Goal: Information Seeking & Learning: Learn about a topic

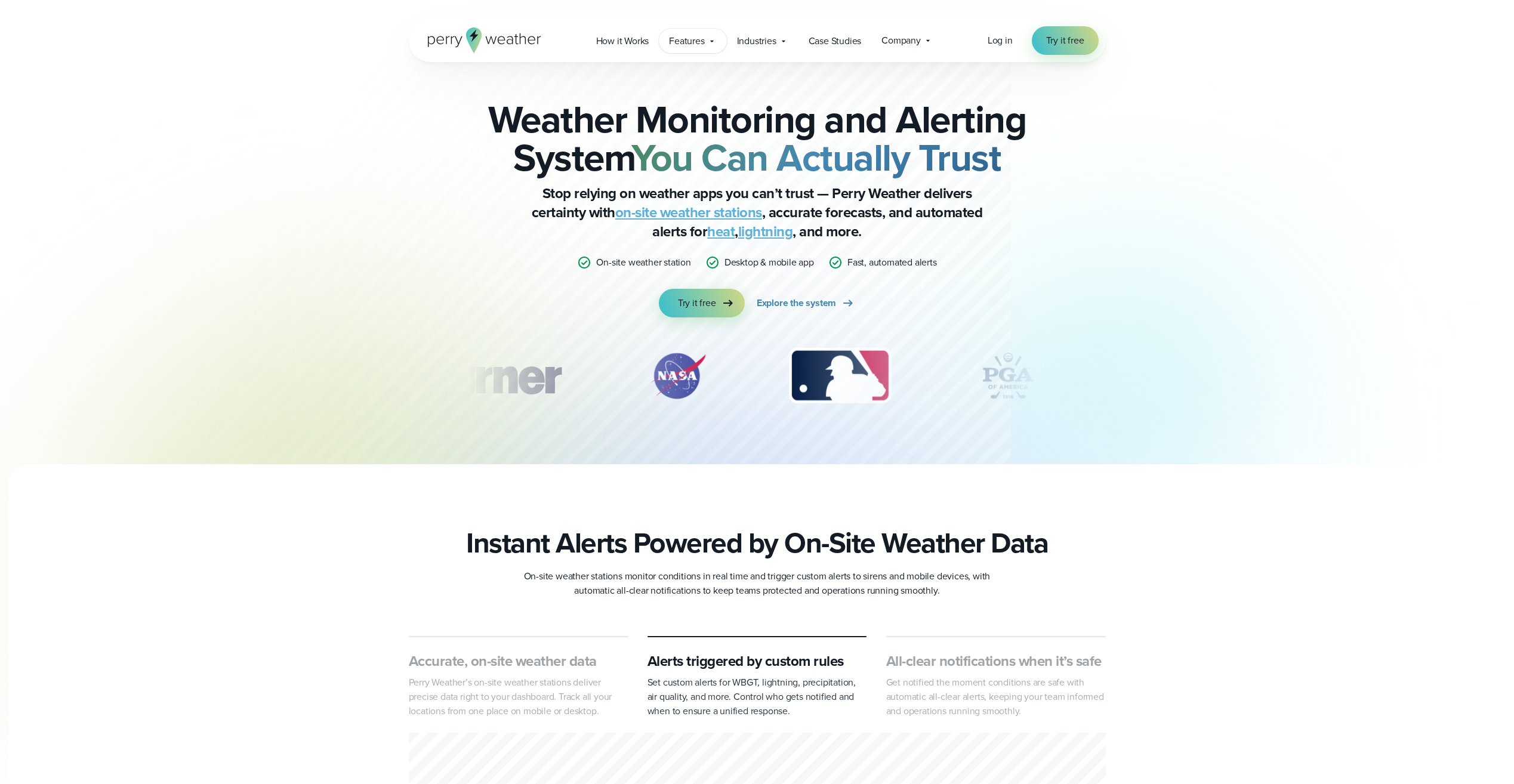
click at [687, 41] on span "Features" at bounding box center [687, 41] width 35 height 15
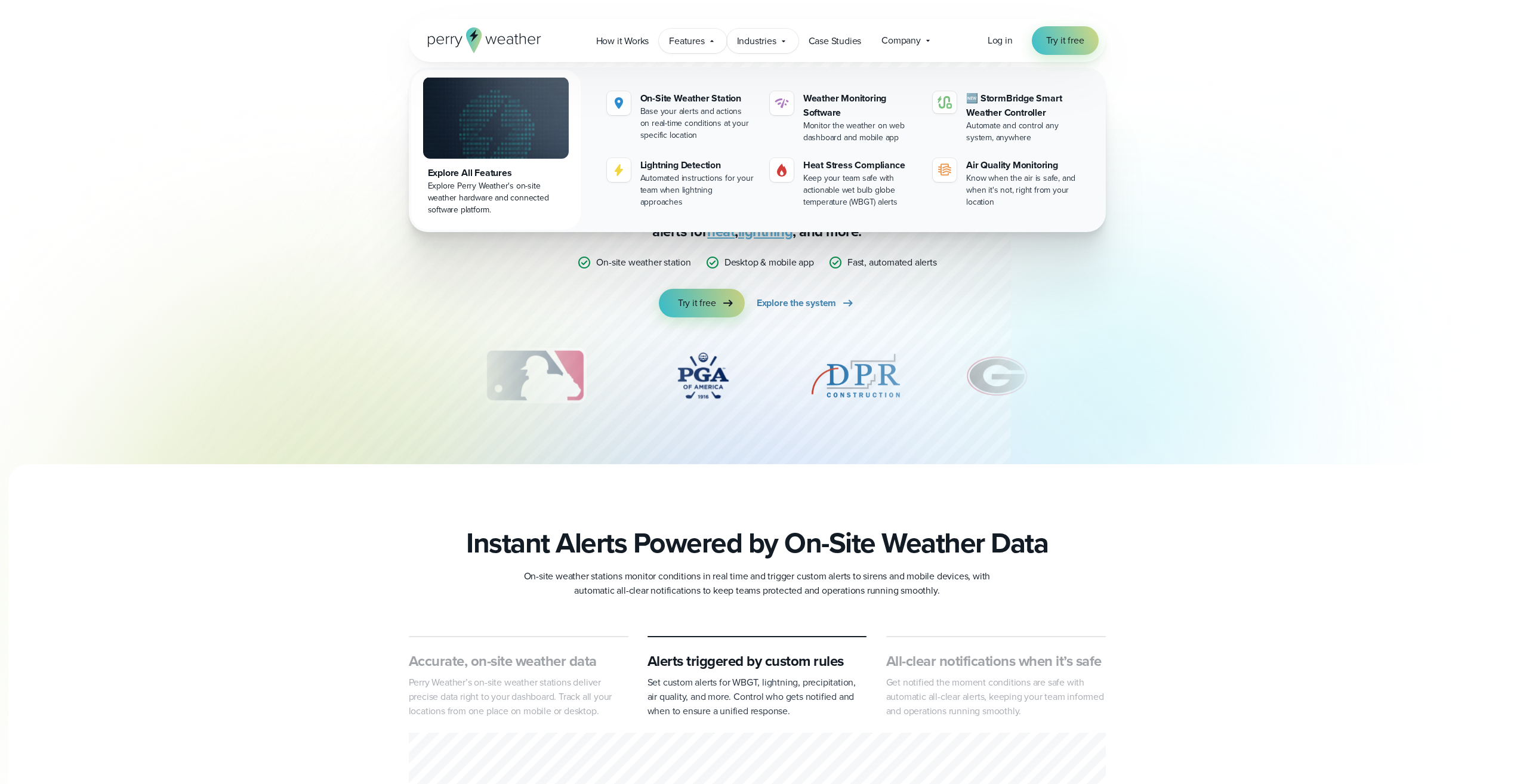
click at [768, 47] on span "Industries" at bounding box center [757, 41] width 39 height 15
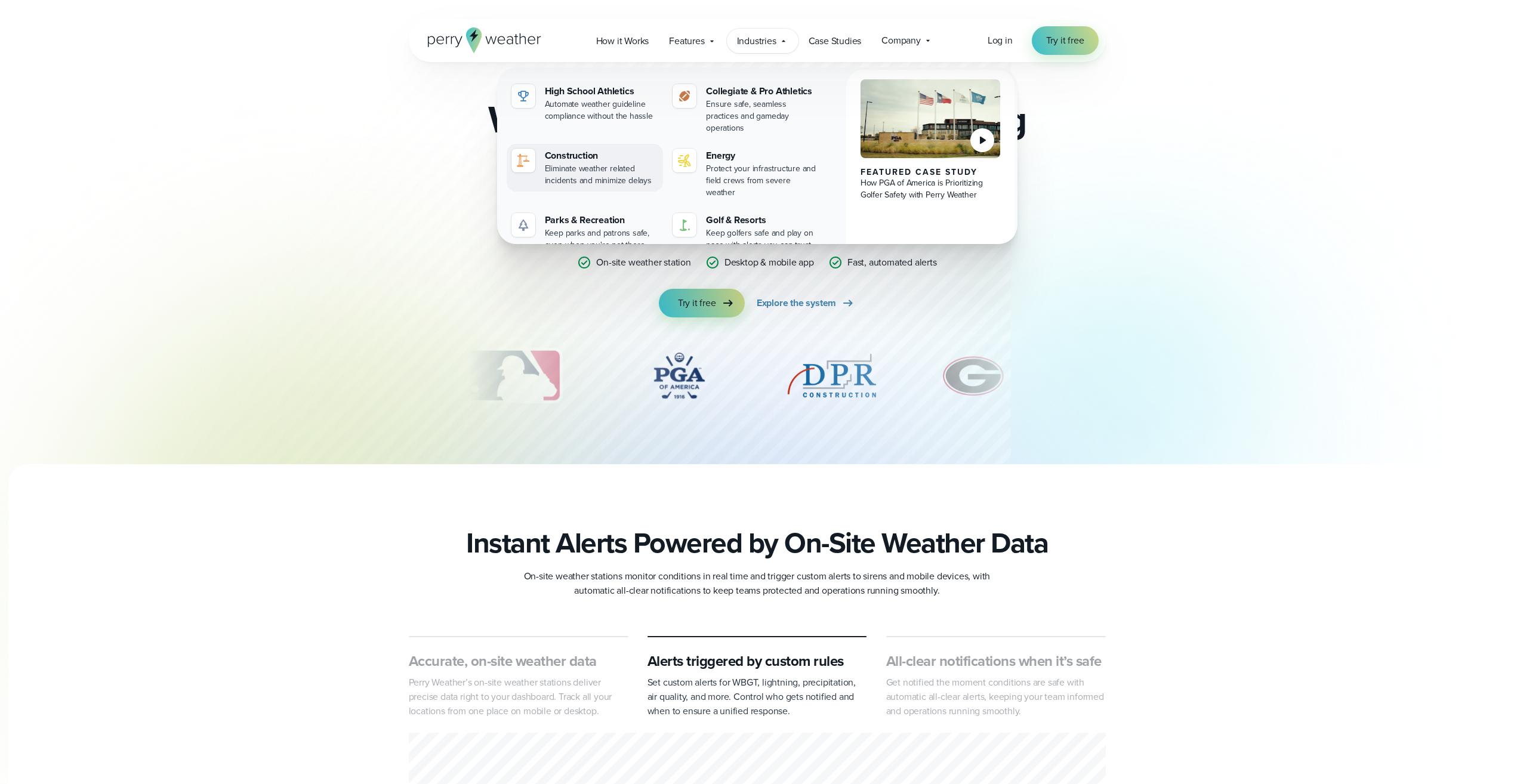
click at [582, 149] on div "Construction" at bounding box center [602, 156] width 114 height 15
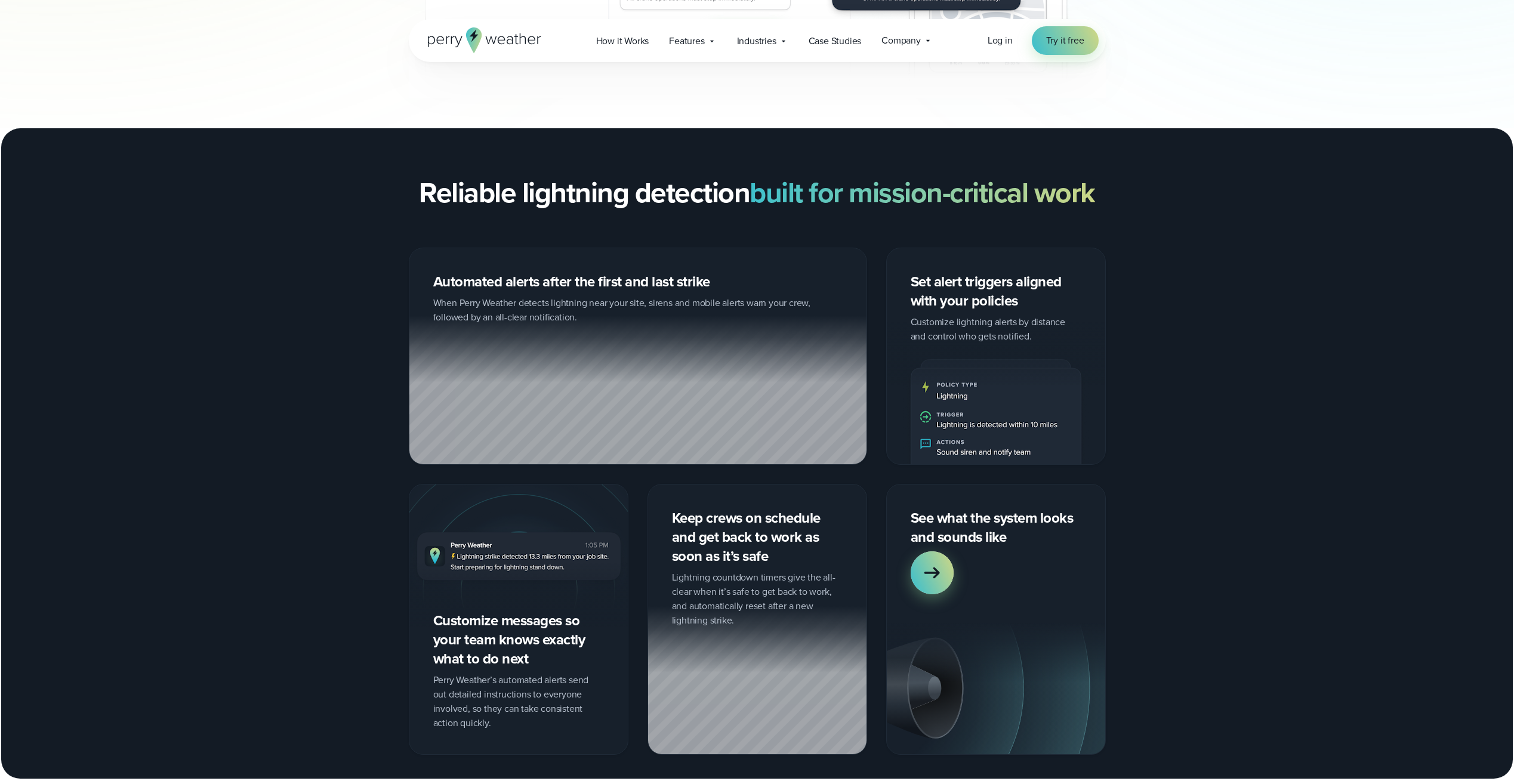
scroll to position [1015, 0]
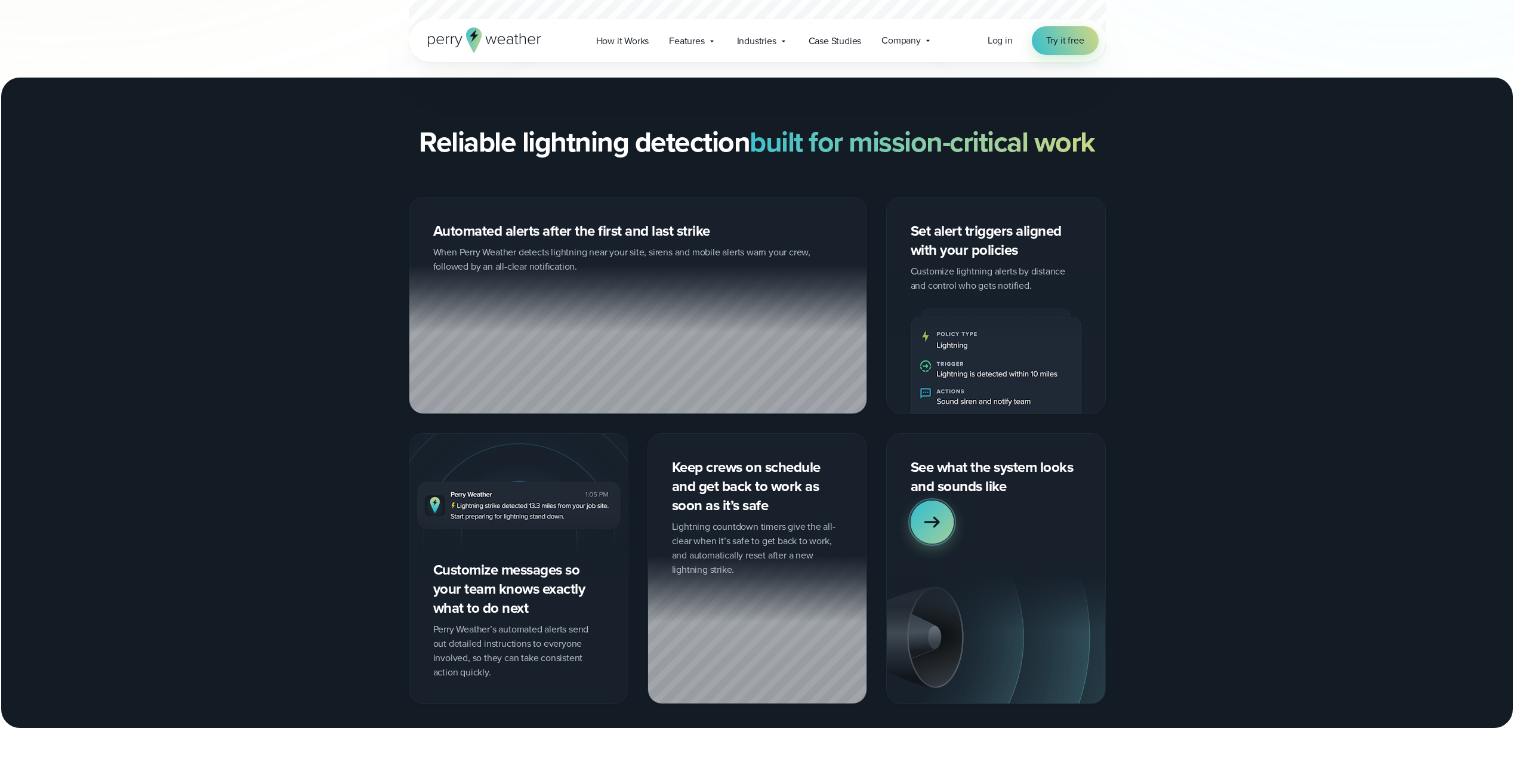
click at [930, 510] on icon at bounding box center [932, 522] width 24 height 24
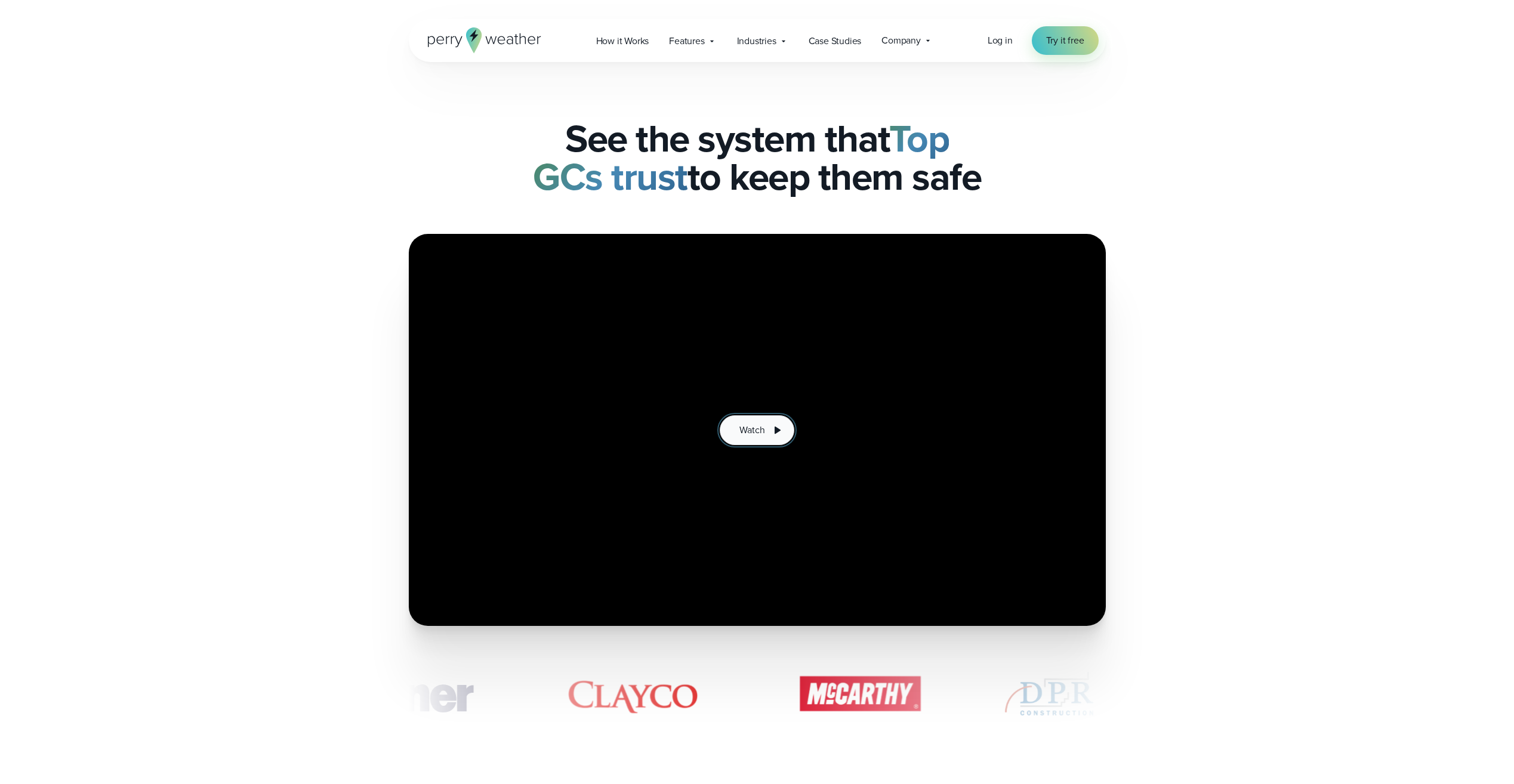
click at [770, 429] on icon at bounding box center [777, 430] width 15 height 15
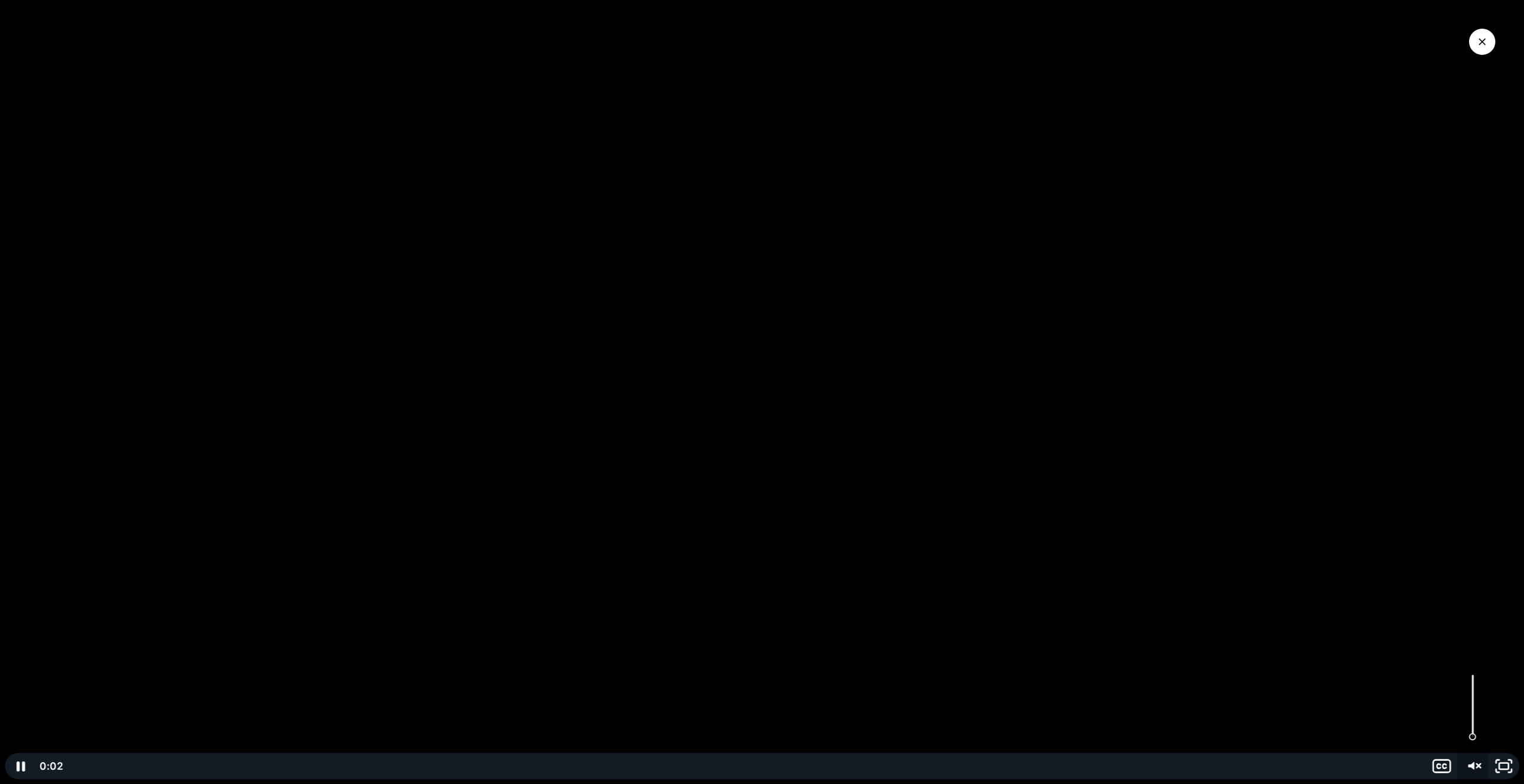
click at [1476, 764] on icon "Unmute" at bounding box center [1472, 766] width 31 height 26
click at [75, 769] on div "0:00" at bounding box center [746, 766] width 1346 height 26
click at [18, 768] on icon "Pause" at bounding box center [21, 767] width 10 height 12
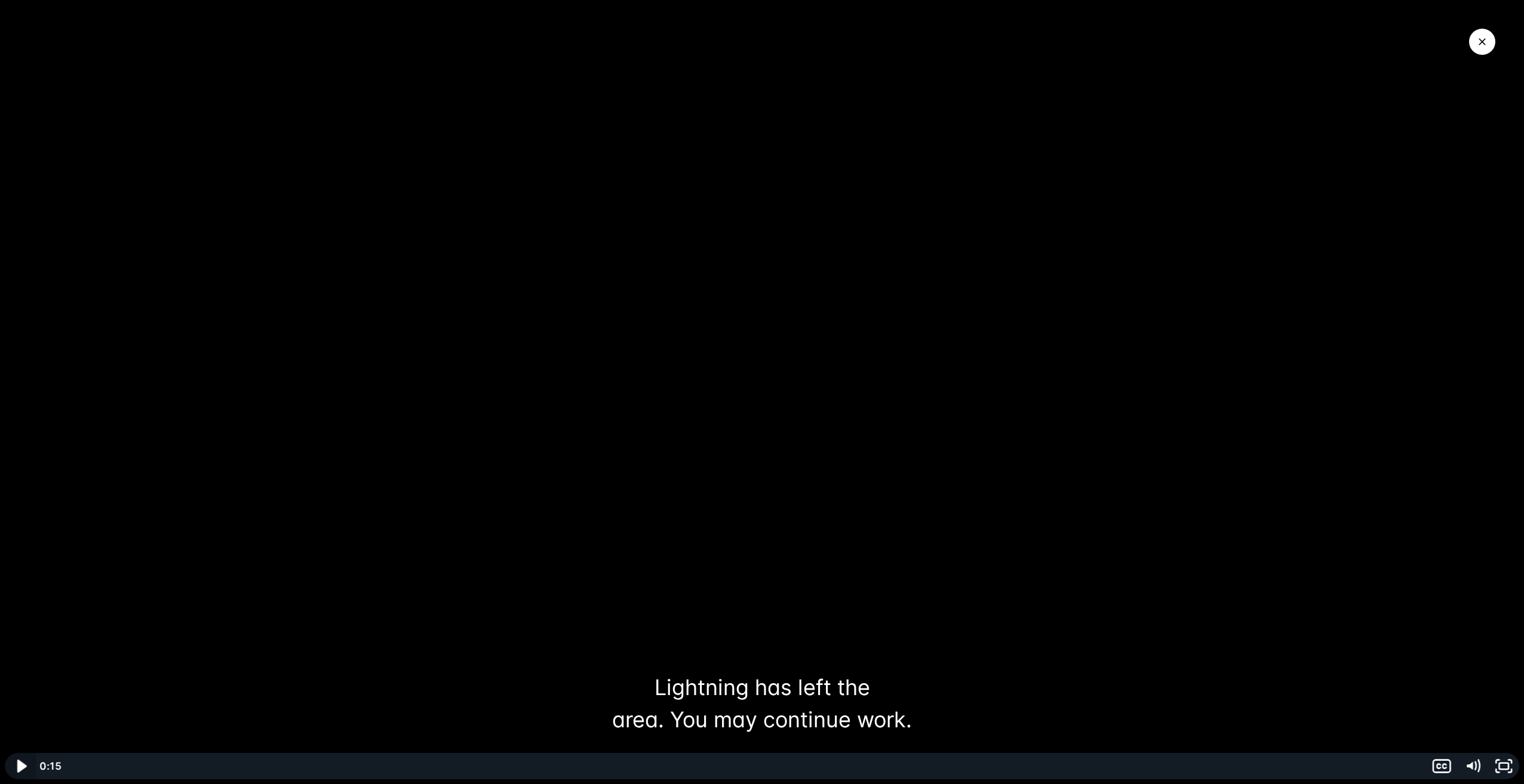
click at [18, 768] on icon "Play Video" at bounding box center [21, 766] width 37 height 32
click at [18, 768] on icon "Pause" at bounding box center [21, 766] width 9 height 10
click at [18, 768] on icon "Play Video" at bounding box center [21, 766] width 31 height 26
click at [18, 768] on icon "Pause" at bounding box center [21, 767] width 10 height 12
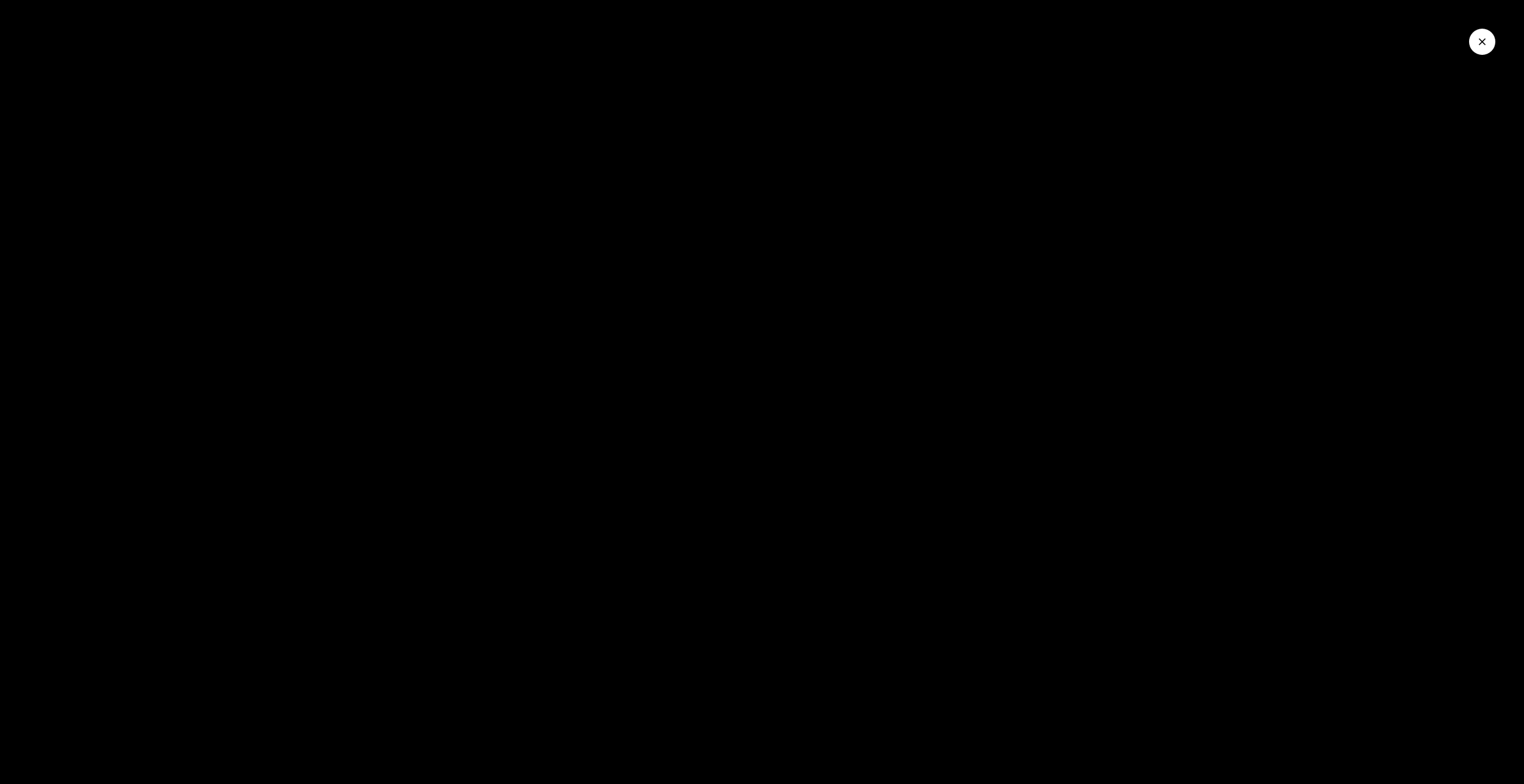
click at [1474, 44] on button "Close Video" at bounding box center [1482, 41] width 26 height 26
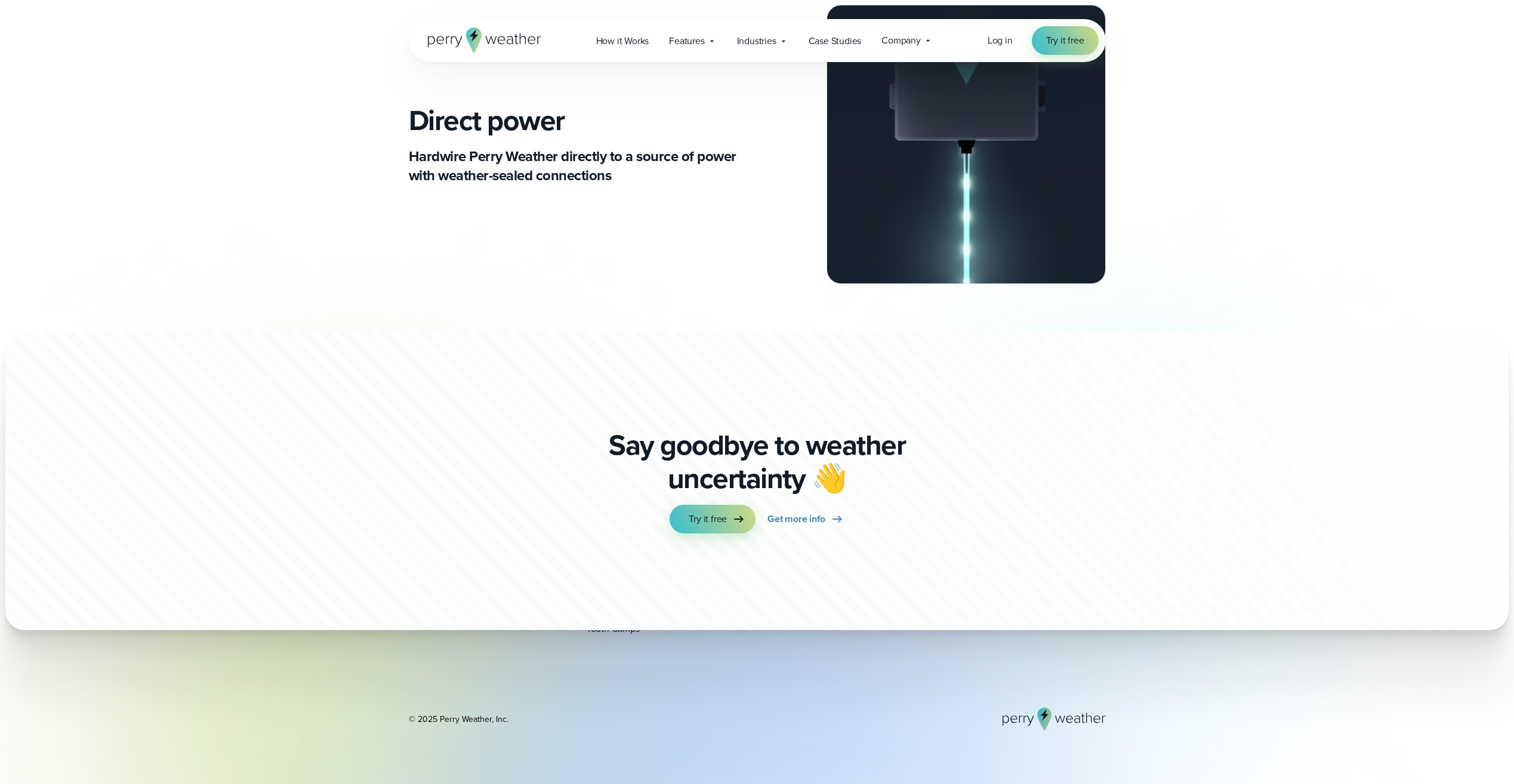
scroll to position [6636, 0]
